Goal: Use online tool/utility

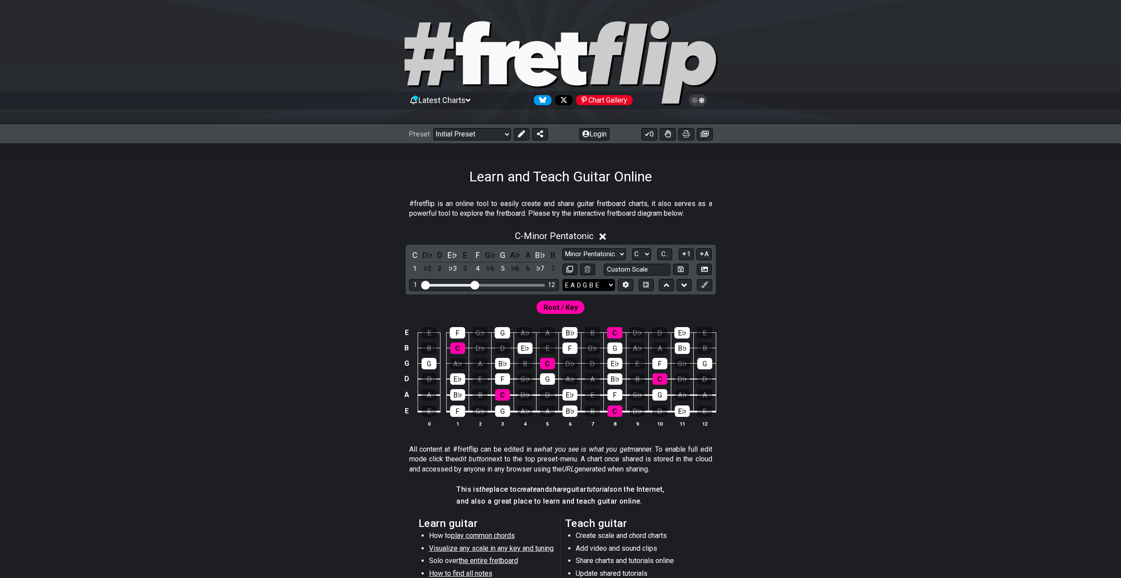
click at [603, 286] on select "E A D G B E E A D G B E E A D G B E B E A D F♯ B A D G C E A D A D G B E E♭ A♭ …" at bounding box center [588, 285] width 52 height 12
click at [637, 267] on input "text" at bounding box center [637, 270] width 67 height 12
type input "Custom Scale"
click at [799, 276] on div "C - Minor Pentatonic C D♭ D E♭ E F G♭ G A♭ A B♭ B 1 ♭2 2 ♭3 3 4 ♭5 5 ♭6 6 ♭7 7 …" at bounding box center [560, 332] width 687 height 214
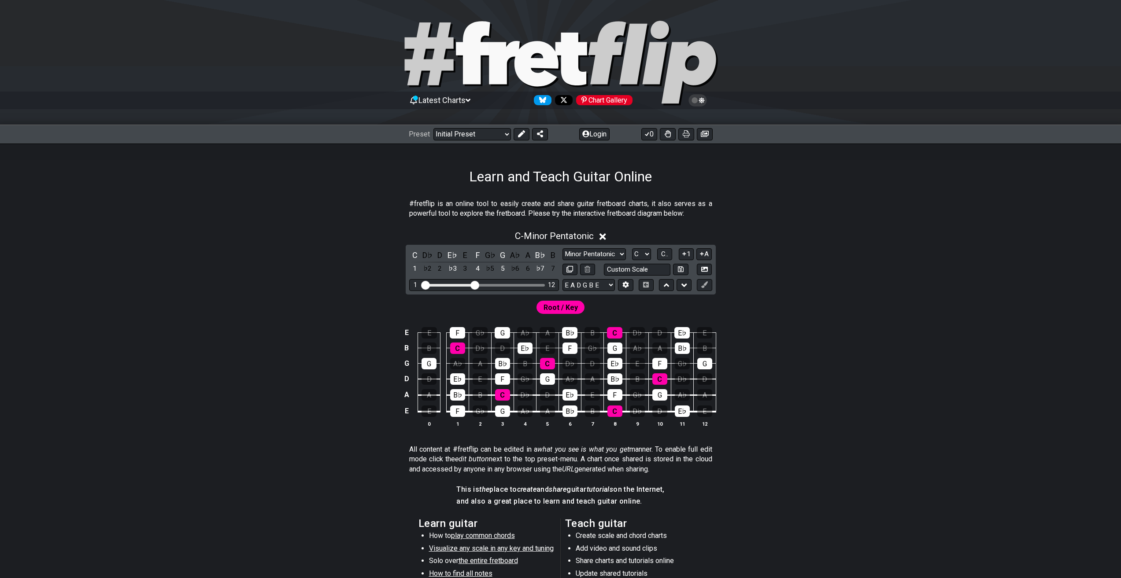
click at [651, 254] on div "Minor Pentatonic Click to edit Minor Pentatonic Major Pentatonic Minor Blues Ma…" at bounding box center [637, 254] width 150 height 12
click at [640, 255] on select "A♭ A A♯ B♭ B C C♯ D♭ D D♯ E♭ E F F♯ G♭ G G♯" at bounding box center [641, 254] width 19 height 12
click at [641, 253] on select "A♭ A A♯ B♭ B C C♯ D♭ D D♯ E♭ E F F♯ G♭ G G♯" at bounding box center [641, 254] width 19 height 12
click at [643, 253] on select "A♭ A A♯ B♭ B C C♯ D♭ D D♯ E♭ E F F♯ G♭ G G♯" at bounding box center [641, 254] width 19 height 12
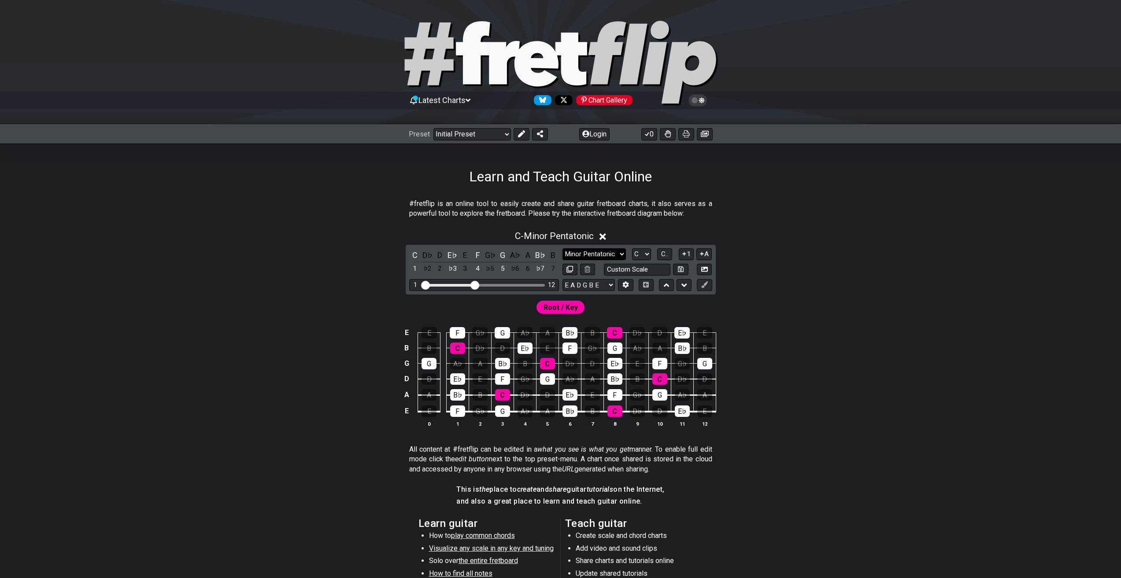
click at [622, 255] on select "Minor Pentatonic Click to edit Minor Pentatonic Major Pentatonic Minor Blues Ma…" at bounding box center [593, 254] width 63 height 12
click at [562, 248] on select "Minor Pentatonic Click to edit Minor Pentatonic Major Pentatonic Minor Blues Ma…" at bounding box center [593, 254] width 63 height 12
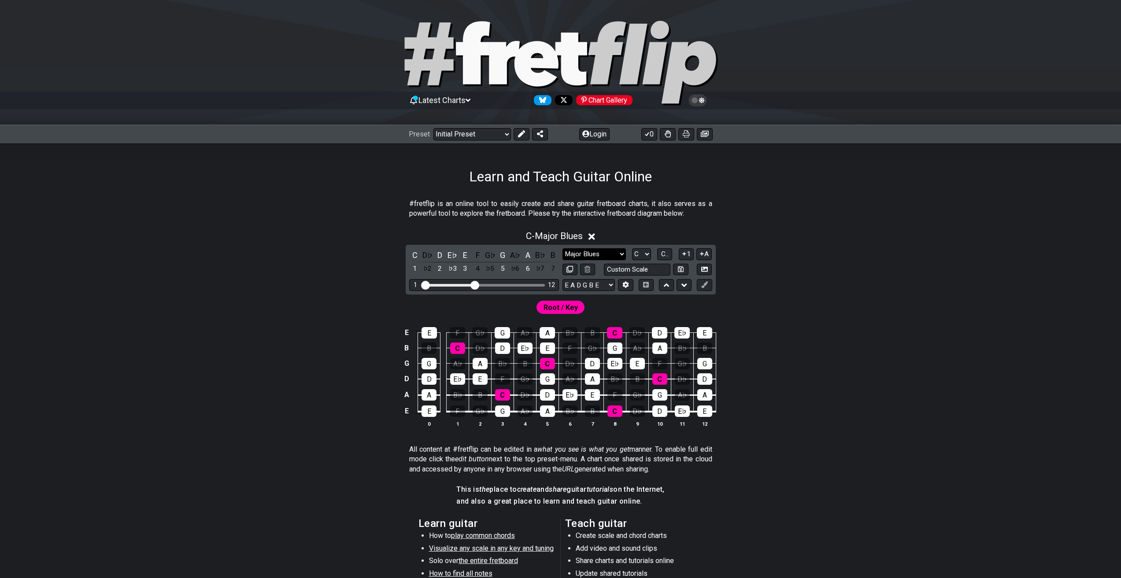
click at [598, 249] on select "Minor Pentatonic Click to edit Minor Pentatonic Major Pentatonic Minor Blues Ma…" at bounding box center [593, 254] width 63 height 12
click at [562, 248] on select "Minor Pentatonic Click to edit Minor Pentatonic Major Pentatonic Minor Blues Ma…" at bounding box center [593, 254] width 63 height 12
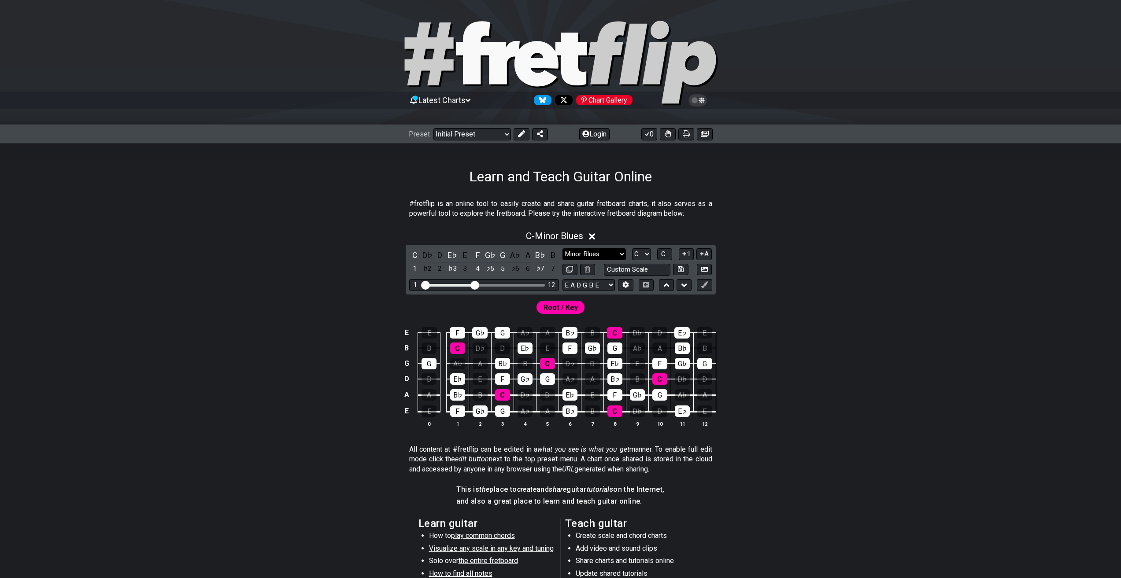
click at [611, 255] on select "Minor Pentatonic Click to edit Minor Pentatonic Major Pentatonic Minor Blues Ma…" at bounding box center [593, 254] width 63 height 12
click at [562, 248] on select "Minor Pentatonic Click to edit Minor Pentatonic Major Pentatonic Minor Blues Ma…" at bounding box center [593, 254] width 63 height 12
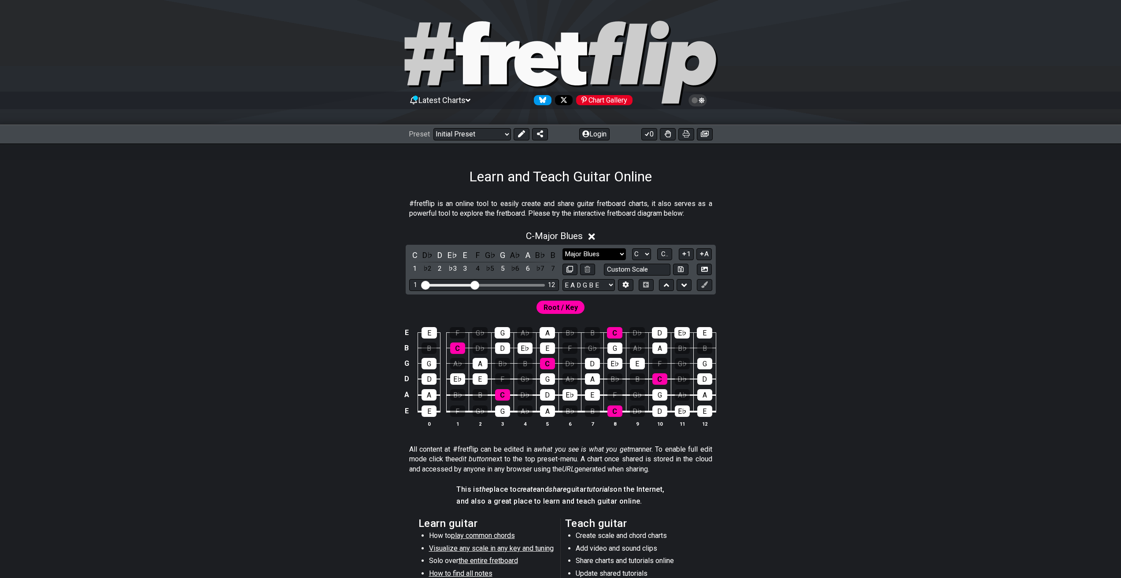
click at [598, 255] on select "Minor Pentatonic Click to edit Minor Pentatonic Major Pentatonic Minor Blues Ma…" at bounding box center [593, 254] width 63 height 12
click at [562, 248] on select "Minor Pentatonic Click to edit Minor Pentatonic Major Pentatonic Minor Blues Ma…" at bounding box center [593, 254] width 63 height 12
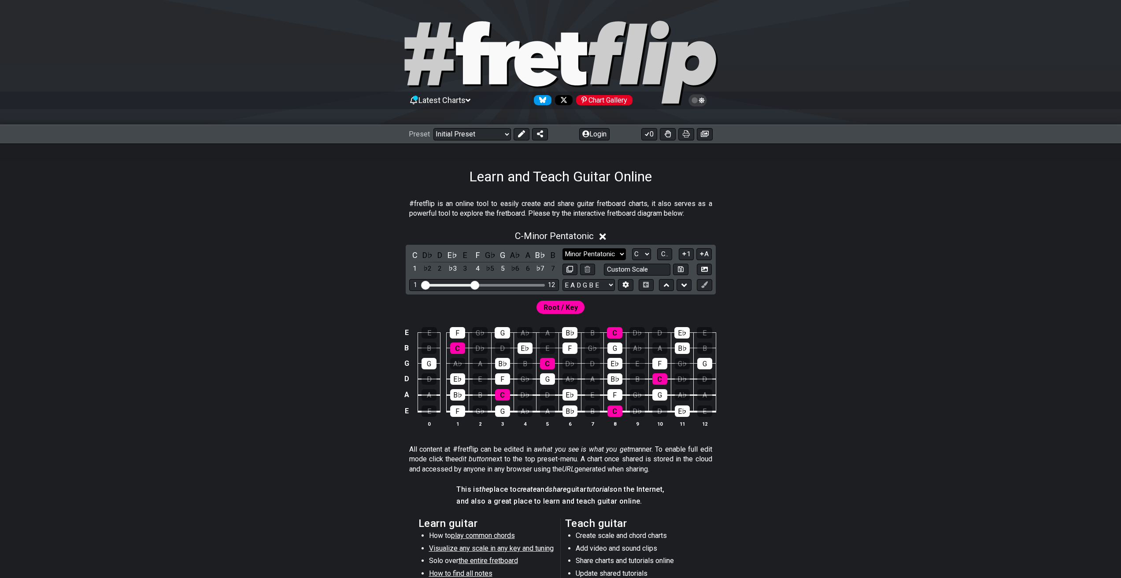
click at [595, 254] on select "Minor Pentatonic Click to edit Minor Pentatonic Major Pentatonic Minor Blues Ma…" at bounding box center [593, 254] width 63 height 12
click at [600, 251] on select "Minor Pentatonic Click to edit Minor Pentatonic Major Pentatonic Minor Blues Ma…" at bounding box center [593, 254] width 63 height 12
click at [600, 254] on select "Minor Pentatonic Click to edit Minor Pentatonic Major Pentatonic Minor Blues Ma…" at bounding box center [593, 254] width 63 height 12
click at [601, 257] on select "Minor Pentatonic Click to edit Minor Pentatonic Major Pentatonic Minor Blues Ma…" at bounding box center [593, 254] width 63 height 12
click at [643, 258] on select "A♭ A A♯ B♭ B C C♯ D♭ D D♯ E♭ E F F♯ G♭ G G♯" at bounding box center [641, 254] width 19 height 12
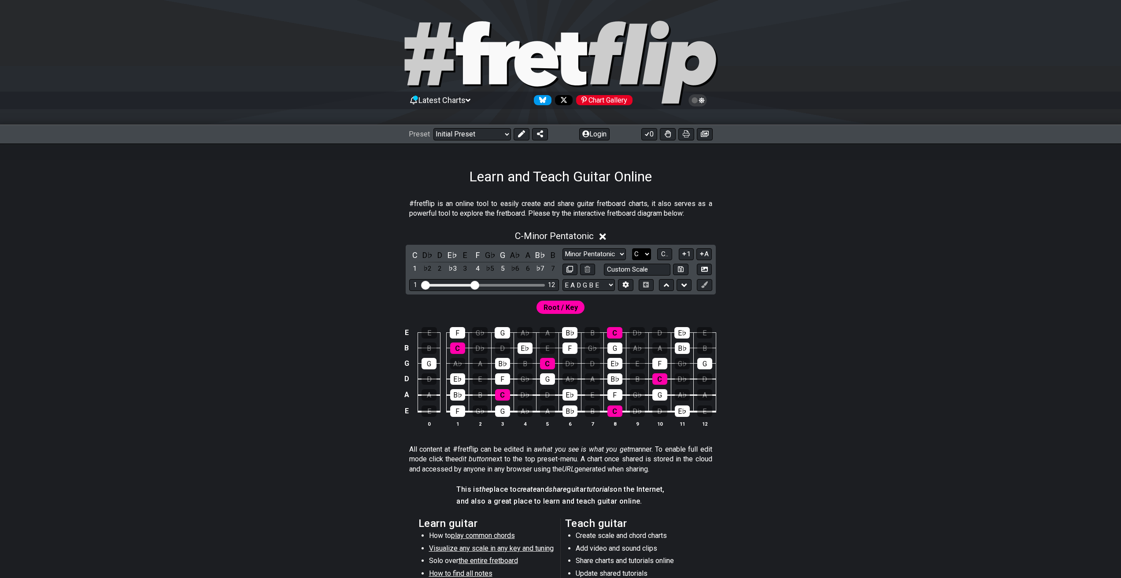
click at [643, 256] on select "A♭ A A♯ B♭ B C C♯ D♭ D D♯ E♭ E F F♯ G♭ G G♯" at bounding box center [641, 254] width 19 height 12
click at [614, 256] on select "Minor Pentatonic Click to edit Minor Pentatonic Major Pentatonic Minor Blues Ma…" at bounding box center [593, 254] width 63 height 12
click at [562, 248] on select "Minor Pentatonic Click to edit Minor Pentatonic Major Pentatonic Minor Blues Ma…" at bounding box center [593, 254] width 63 height 12
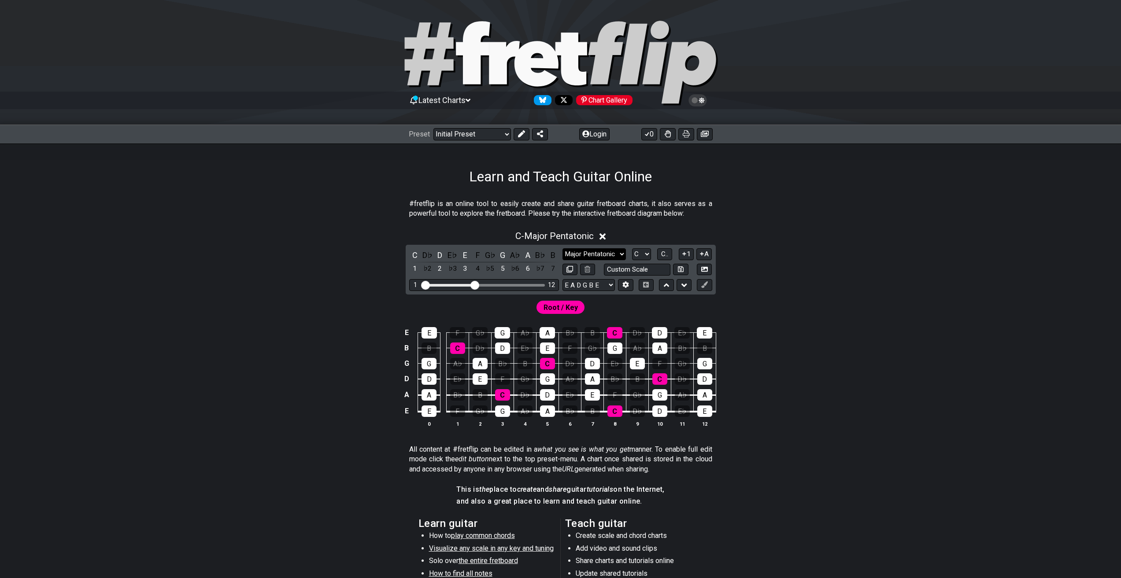
click at [594, 256] on select "Minor Pentatonic Click to edit Minor Pentatonic Major Pentatonic Minor Blues Ma…" at bounding box center [593, 254] width 63 height 12
click at [562, 248] on select "Minor Pentatonic Click to edit Minor Pentatonic Major Pentatonic Minor Blues Ma…" at bounding box center [593, 254] width 63 height 12
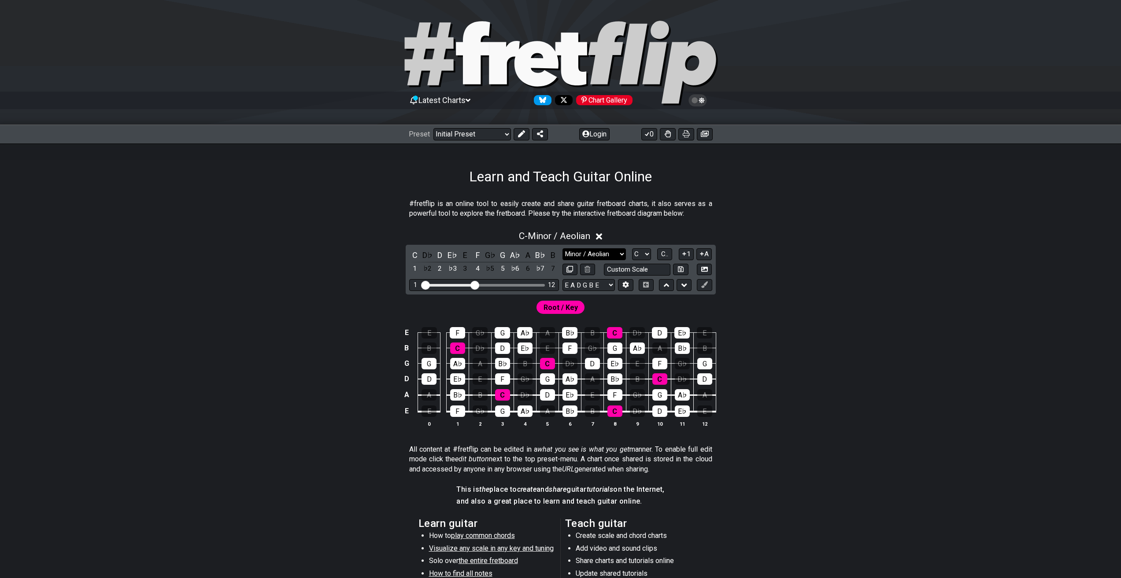
click at [605, 253] on select "Minor Pentatonic Click to edit Minor Pentatonic Major Pentatonic Minor Blues Ma…" at bounding box center [593, 254] width 63 height 12
click at [562, 248] on select "Minor Pentatonic Click to edit Minor Pentatonic Major Pentatonic Minor Blues Ma…" at bounding box center [593, 254] width 63 height 12
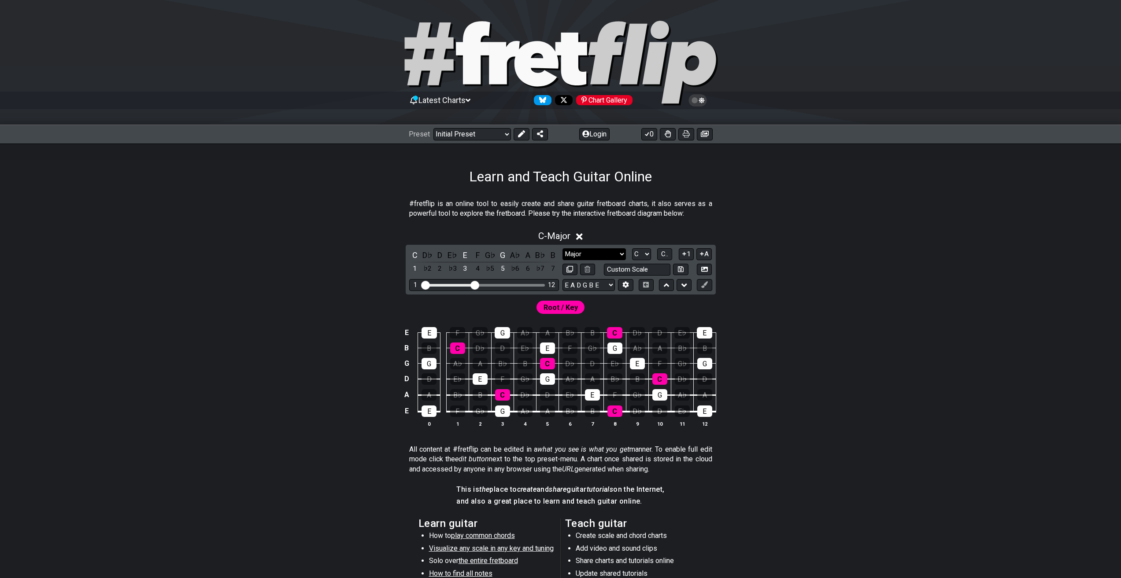
click at [593, 254] on select "Minor Pentatonic Click to edit Minor Pentatonic Major Pentatonic Minor Blues Ma…" at bounding box center [593, 254] width 63 height 12
click at [562, 248] on select "Minor Pentatonic Click to edit Minor Pentatonic Major Pentatonic Minor Blues Ma…" at bounding box center [593, 254] width 63 height 12
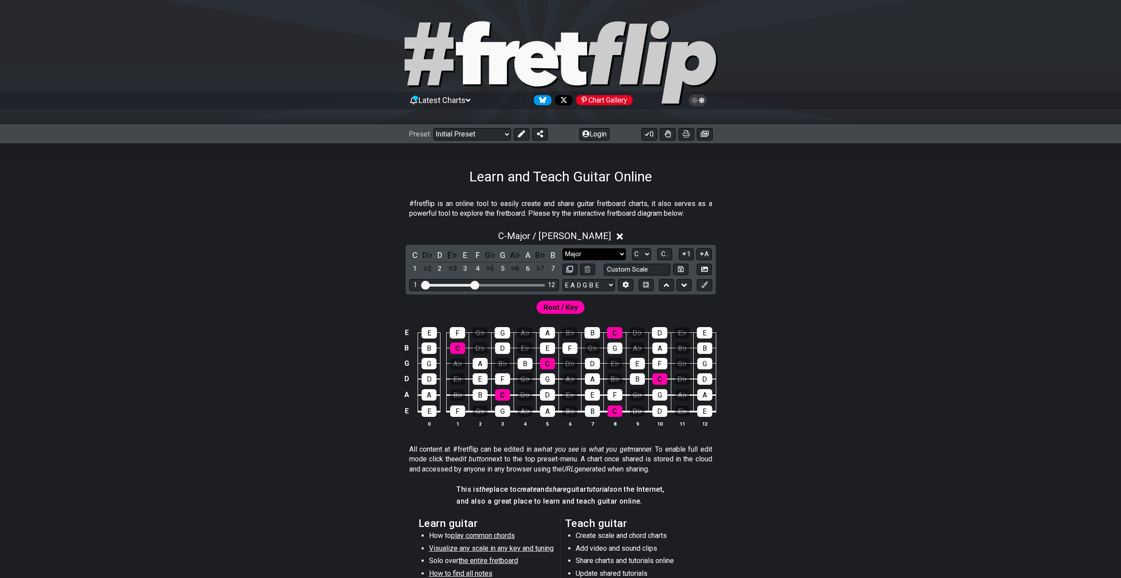
click at [593, 249] on select "Minor Pentatonic Click to edit Minor Pentatonic Major Pentatonic Minor Blues Ma…" at bounding box center [593, 254] width 63 height 12
click at [562, 248] on select "Minor Pentatonic Click to edit Minor Pentatonic Major Pentatonic Minor Blues Ma…" at bounding box center [593, 254] width 63 height 12
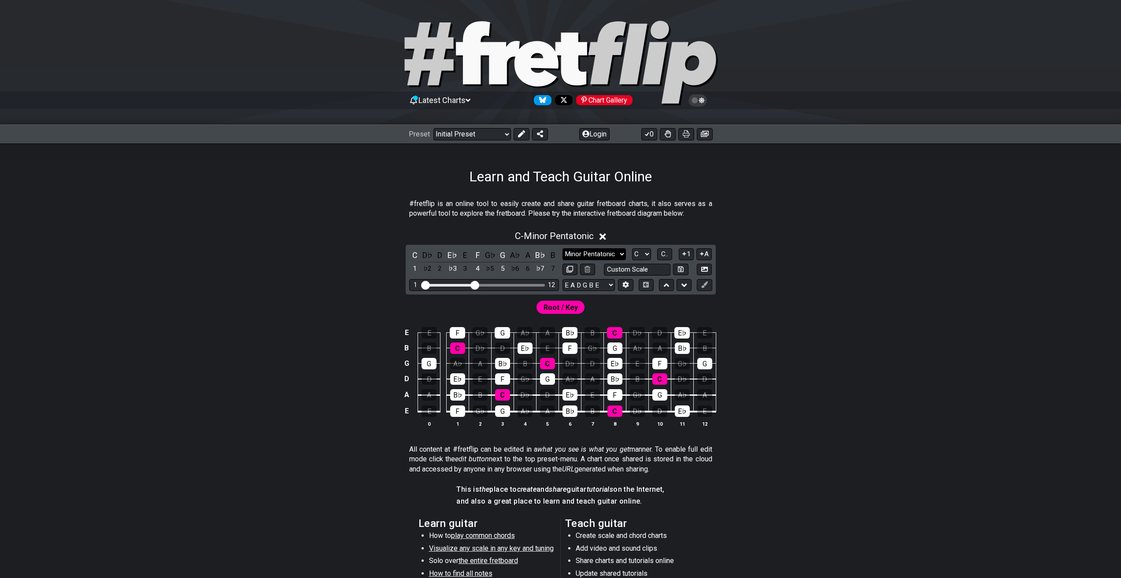
click at [588, 256] on select "Minor Pentatonic Click to edit Minor Pentatonic Major Pentatonic Minor Blues Ma…" at bounding box center [593, 254] width 63 height 12
select select "Major / [PERSON_NAME]"
click at [562, 248] on select "Minor Pentatonic Click to edit Minor Pentatonic Major Pentatonic Minor Blues Ma…" at bounding box center [593, 254] width 63 height 12
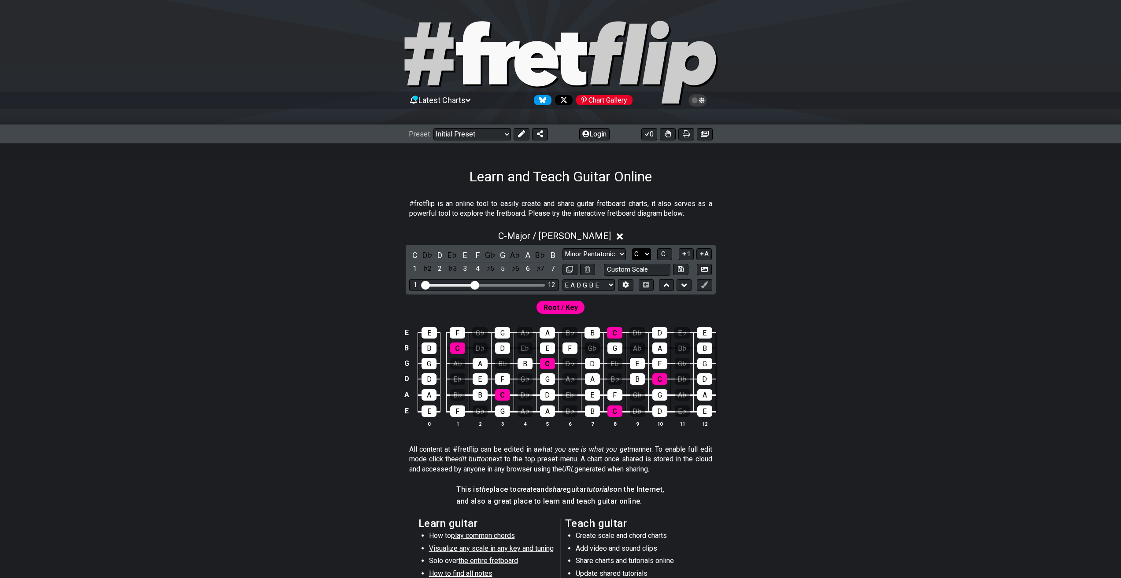
click at [633, 258] on select "A♭ A A♯ B♭ B C C♯ D♭ D D♯ E♭ E F F♯ G♭ G G♯" at bounding box center [641, 254] width 19 height 12
select select "E"
click at [632, 248] on select "A♭ A A♯ B♭ B C C♯ D♭ D D♯ E♭ E F F♯ G♭ G G♯" at bounding box center [641, 254] width 19 height 12
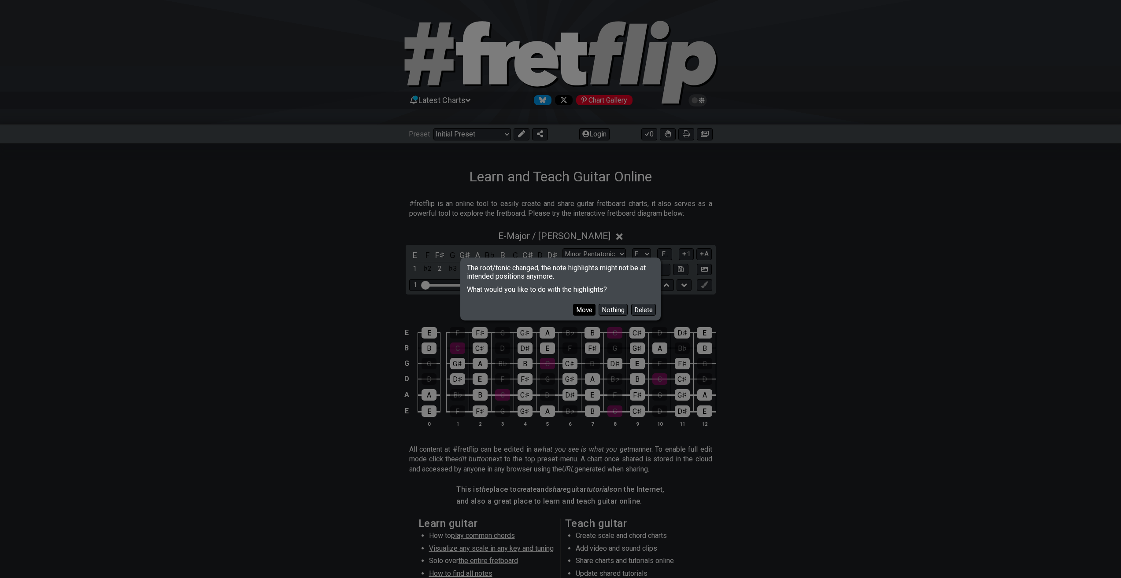
click at [585, 309] on button "Move" at bounding box center [584, 310] width 22 height 12
